Goal: Subscribe to service/newsletter

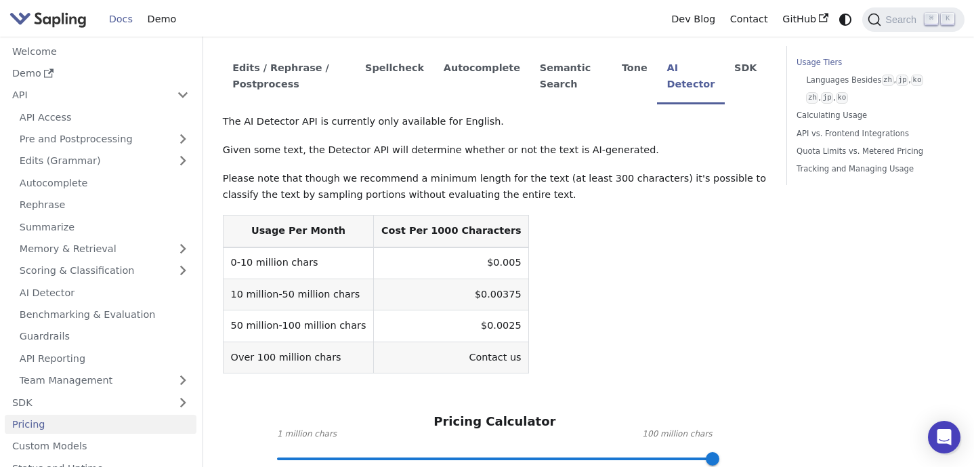
scroll to position [100, 0]
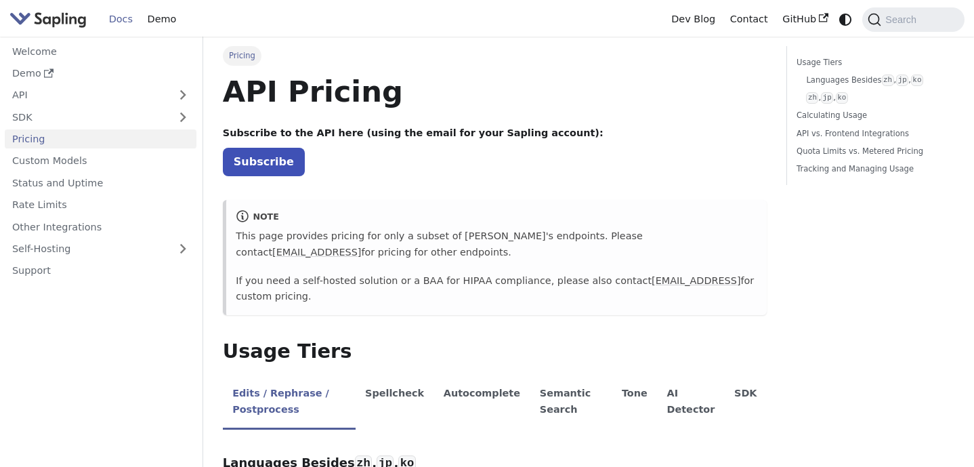
scroll to position [152, 0]
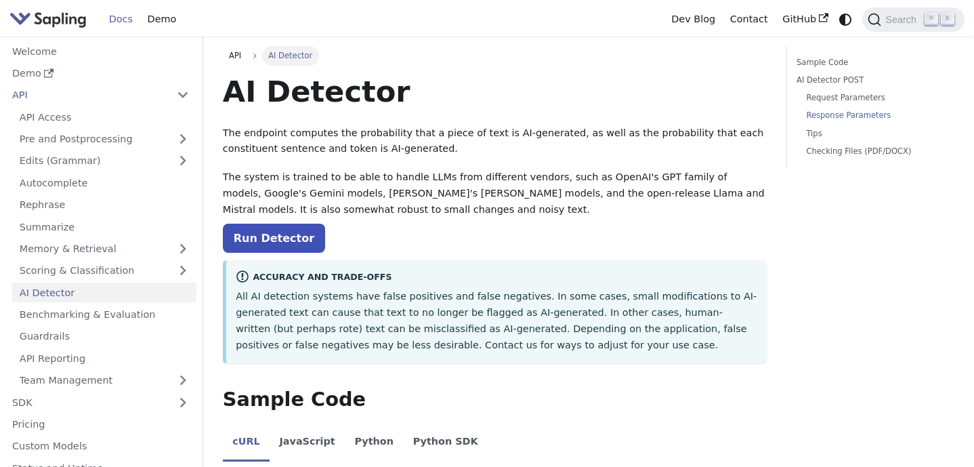
scroll to position [1543, 0]
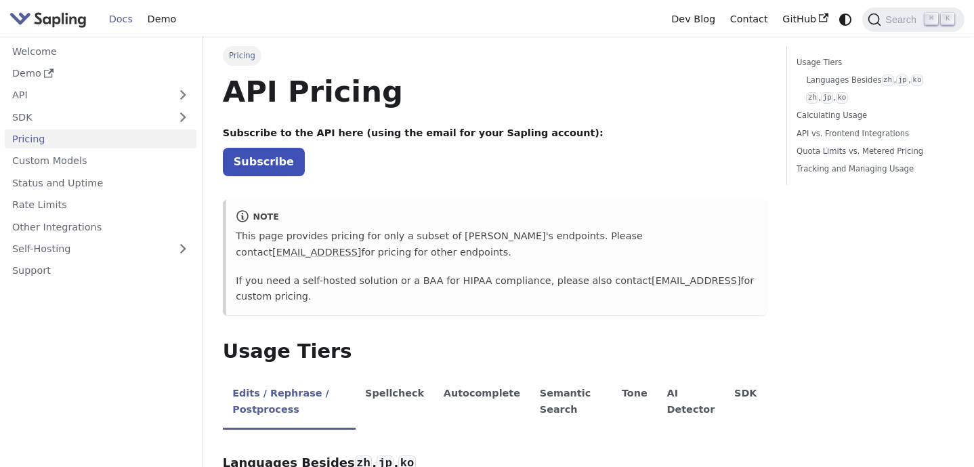
scroll to position [30, 0]
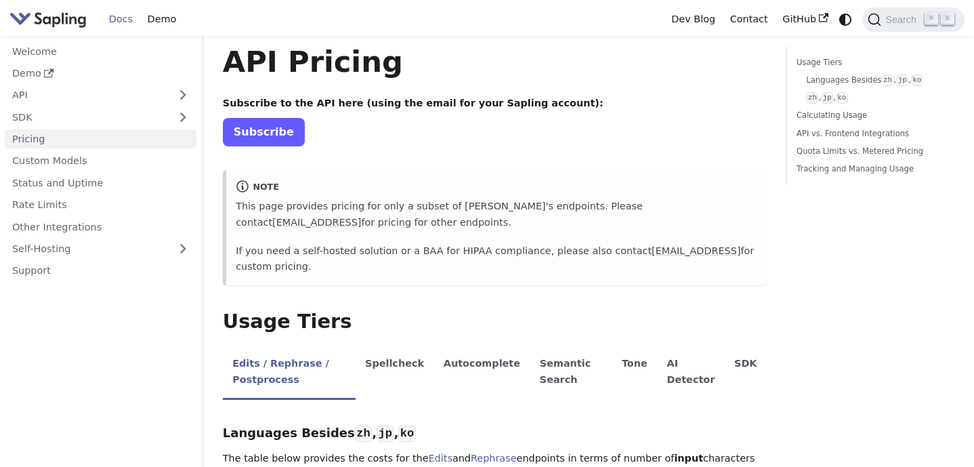
click at [251, 137] on link "Subscribe" at bounding box center [264, 132] width 82 height 28
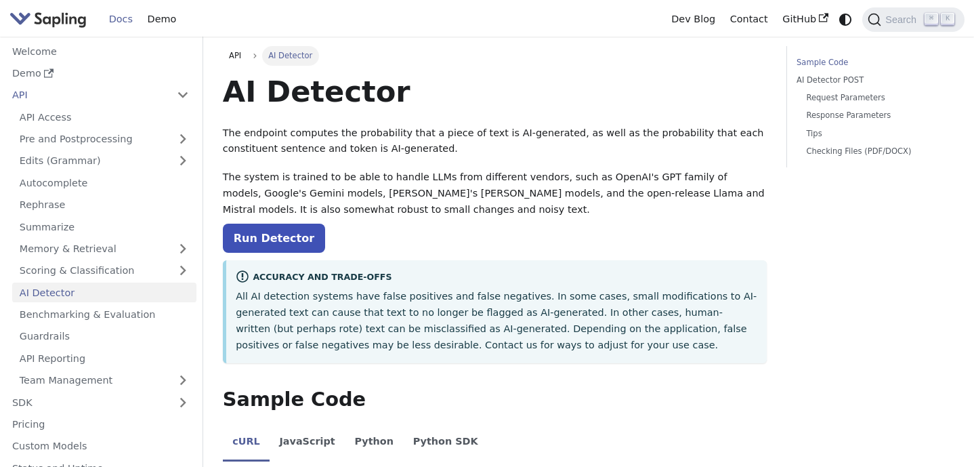
scroll to position [251, 0]
